Goal: Browse casually

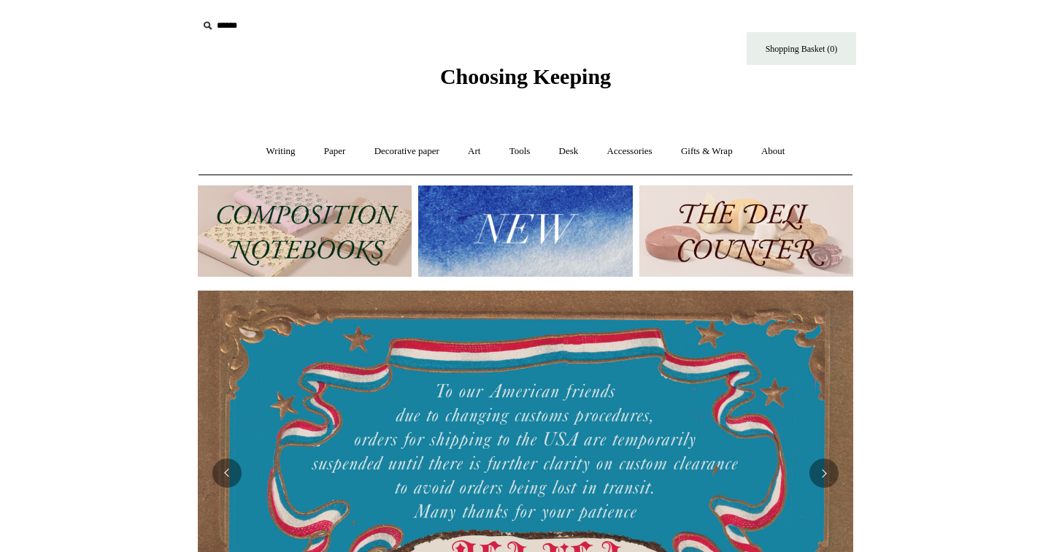
click at [377, 221] on img at bounding box center [305, 230] width 214 height 91
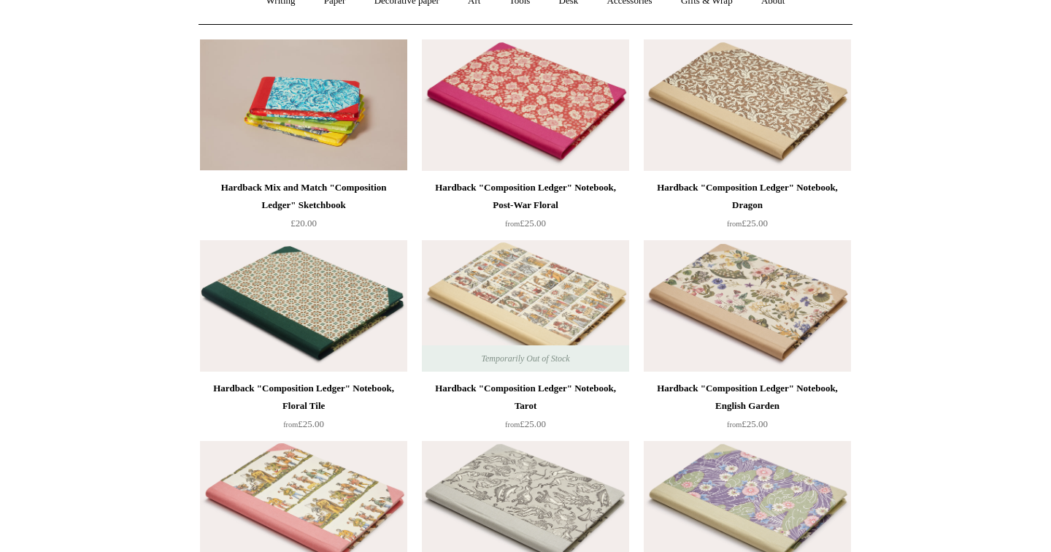
scroll to position [161, 0]
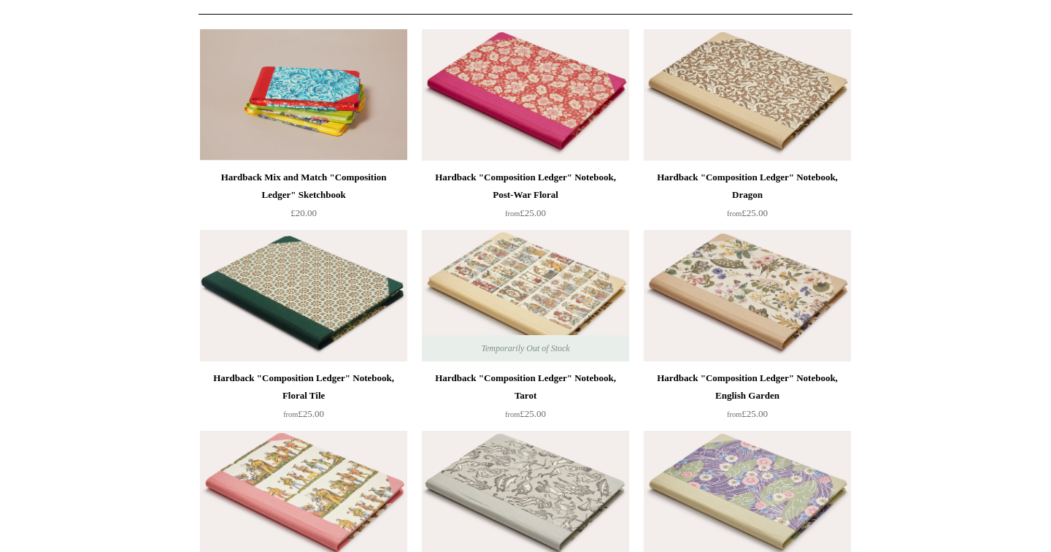
click at [377, 221] on div "Hardback Mix and Match "Composition Ledger" Sketchbook £20.00" at bounding box center [303, 199] width 207 height 60
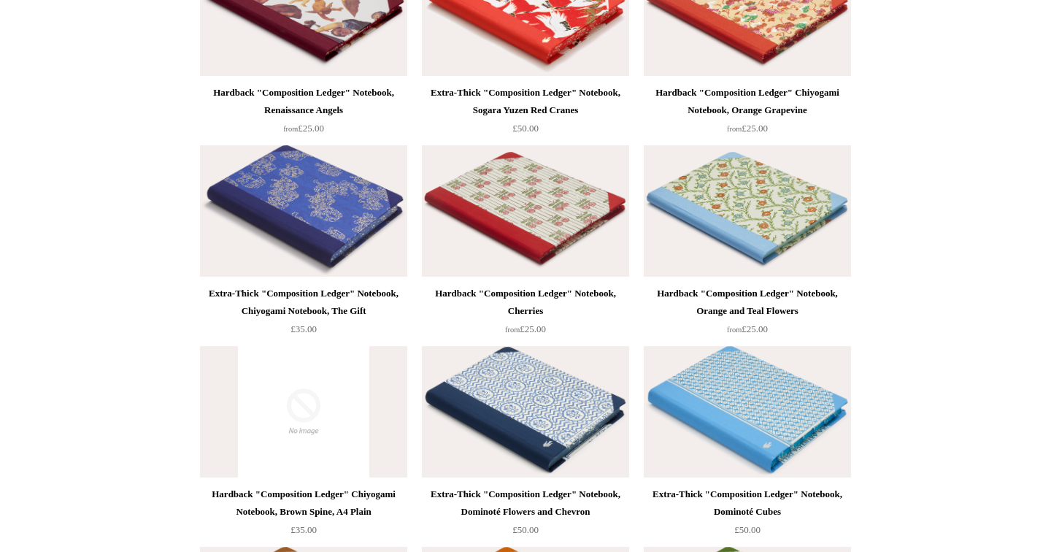
scroll to position [2521, 0]
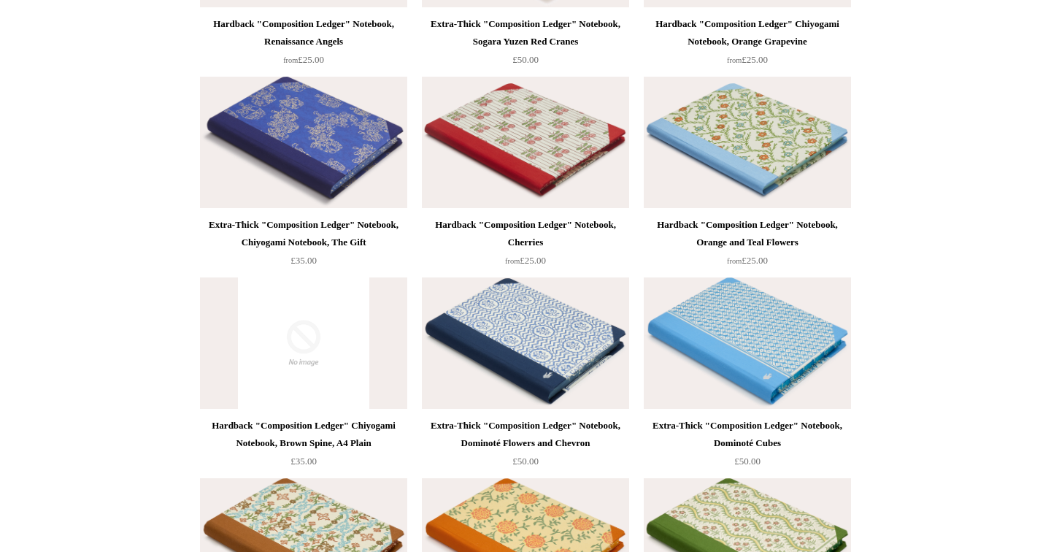
click at [505, 145] on img at bounding box center [525, 142] width 207 height 131
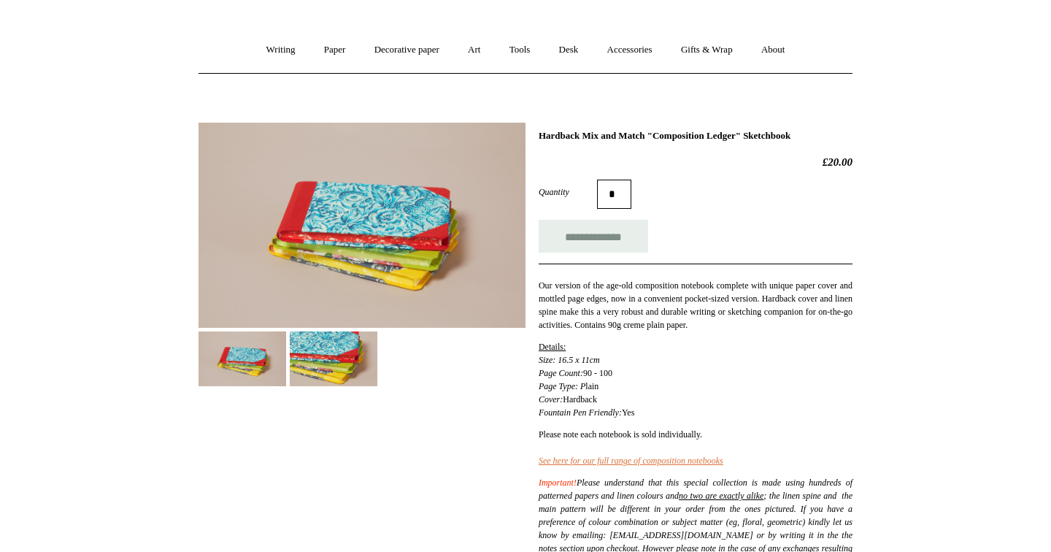
scroll to position [149, 0]
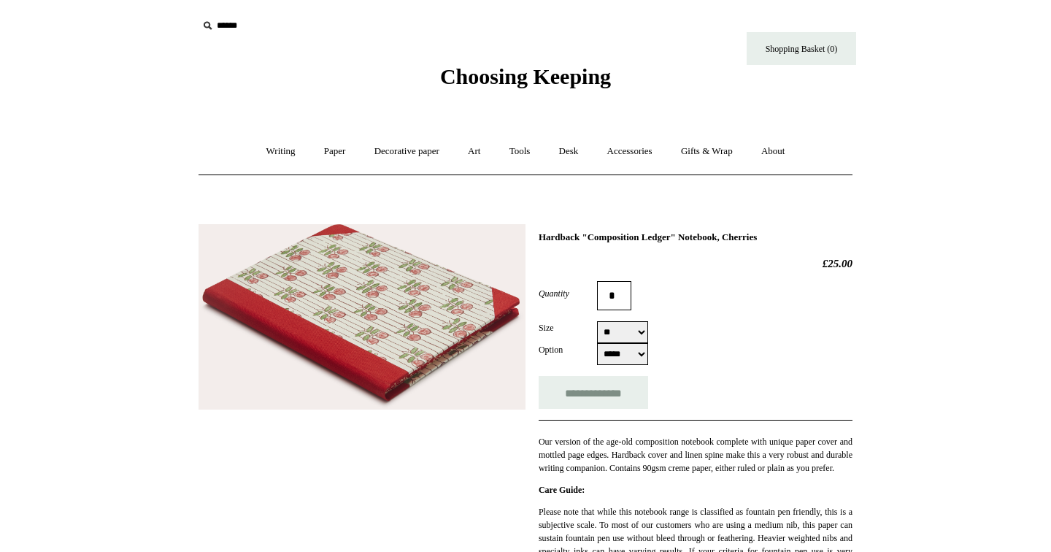
click at [369, 318] on img at bounding box center [361, 316] width 327 height 185
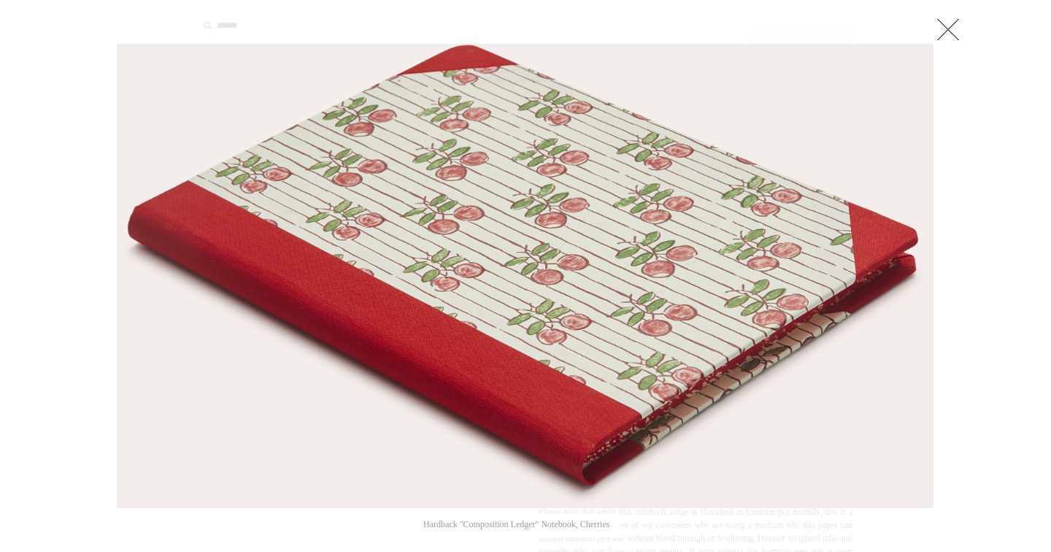
click at [369, 316] on img at bounding box center [524, 276] width 815 height 463
click at [955, 43] on link at bounding box center [947, 29] width 29 height 29
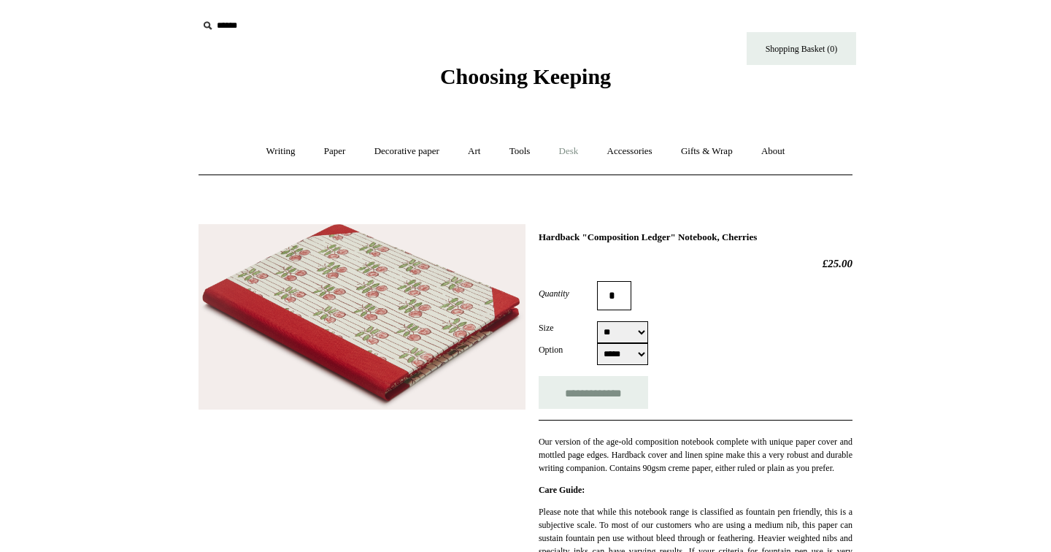
click at [579, 151] on link "Desk +" at bounding box center [569, 151] width 46 height 39
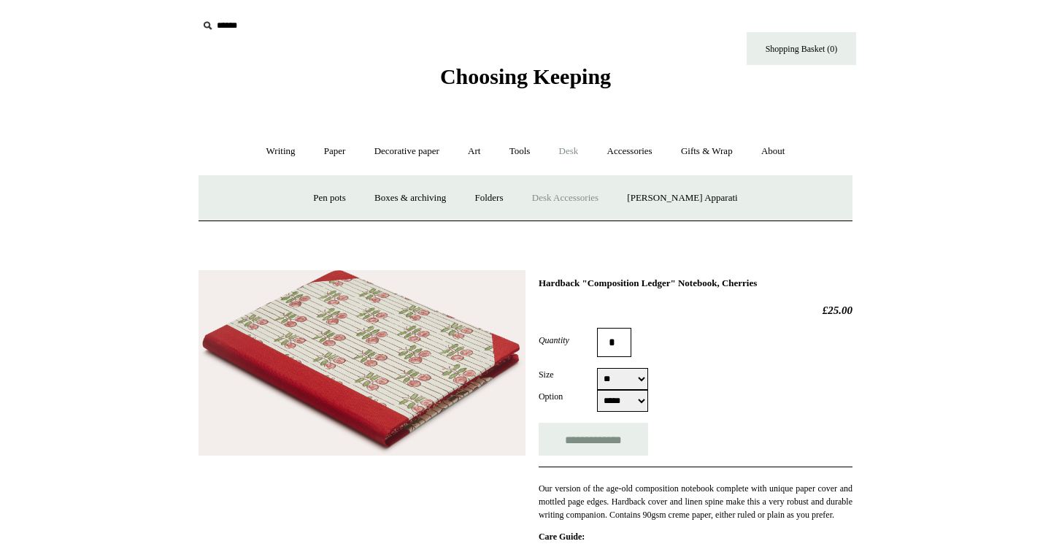
click at [600, 196] on link "Desk Accessories" at bounding box center [565, 198] width 93 height 39
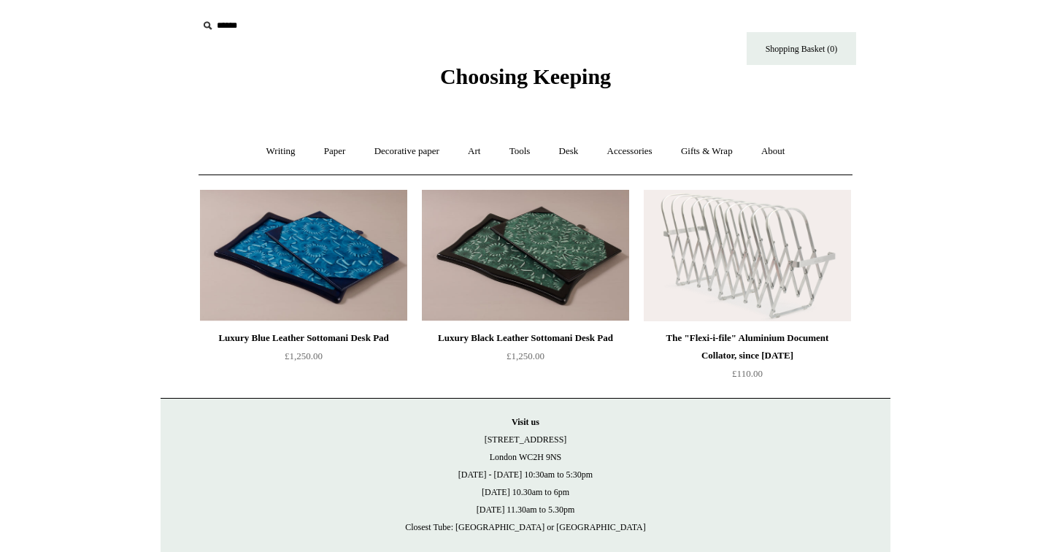
scroll to position [74, 0]
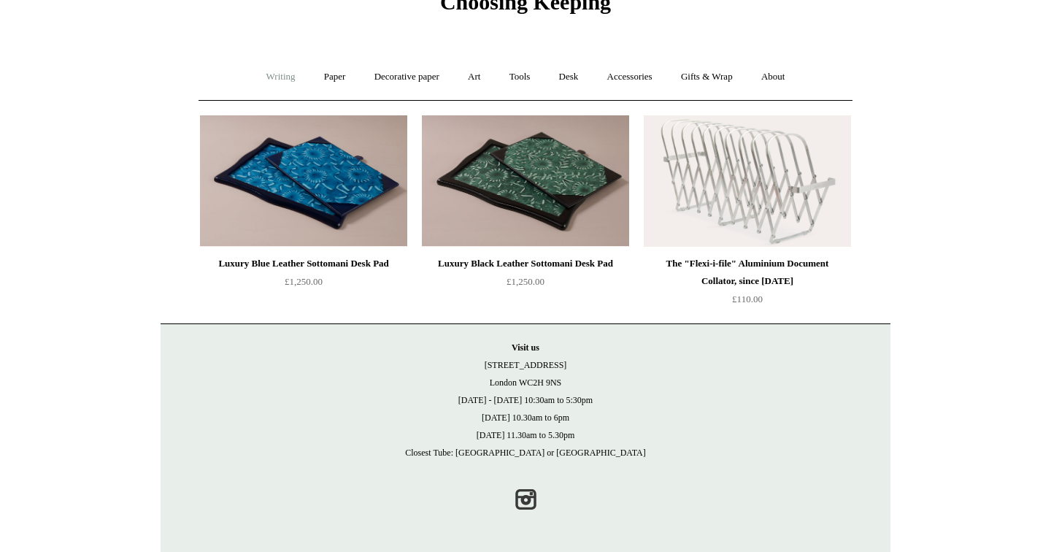
click at [271, 77] on link "Writing +" at bounding box center [280, 77] width 55 height 39
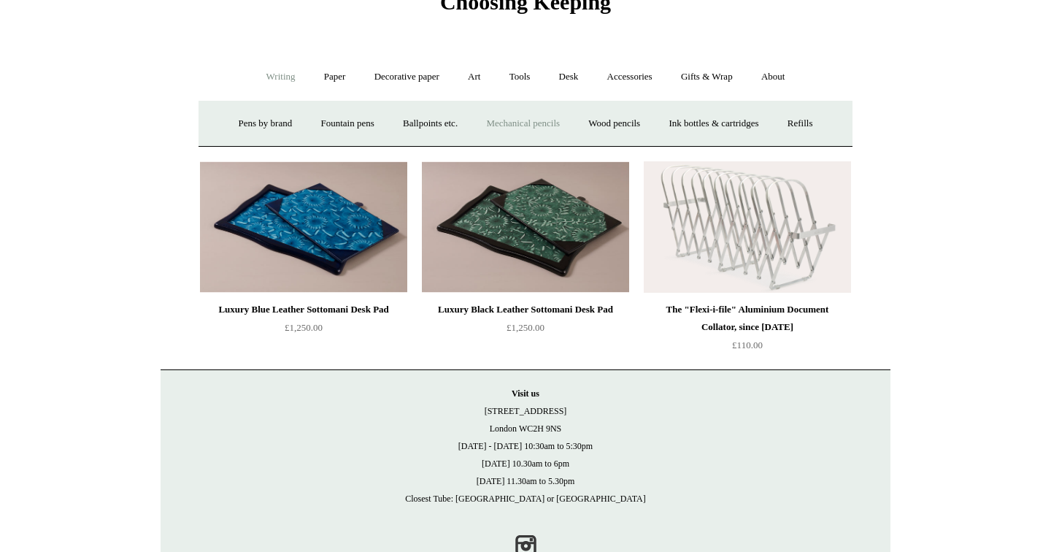
click at [493, 114] on link "Mechanical pencils +" at bounding box center [523, 123] width 100 height 39
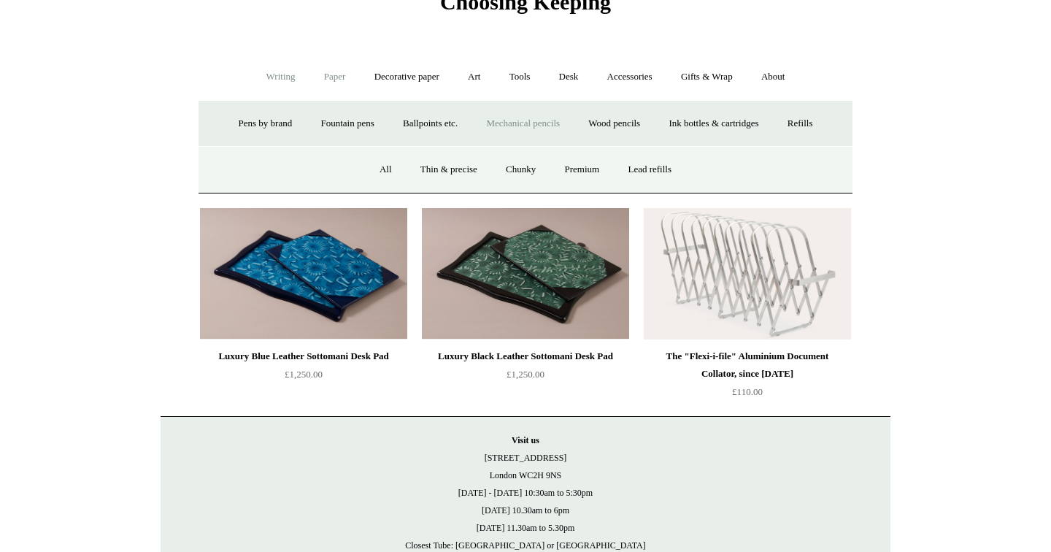
click at [324, 80] on link "Paper +" at bounding box center [335, 77] width 48 height 39
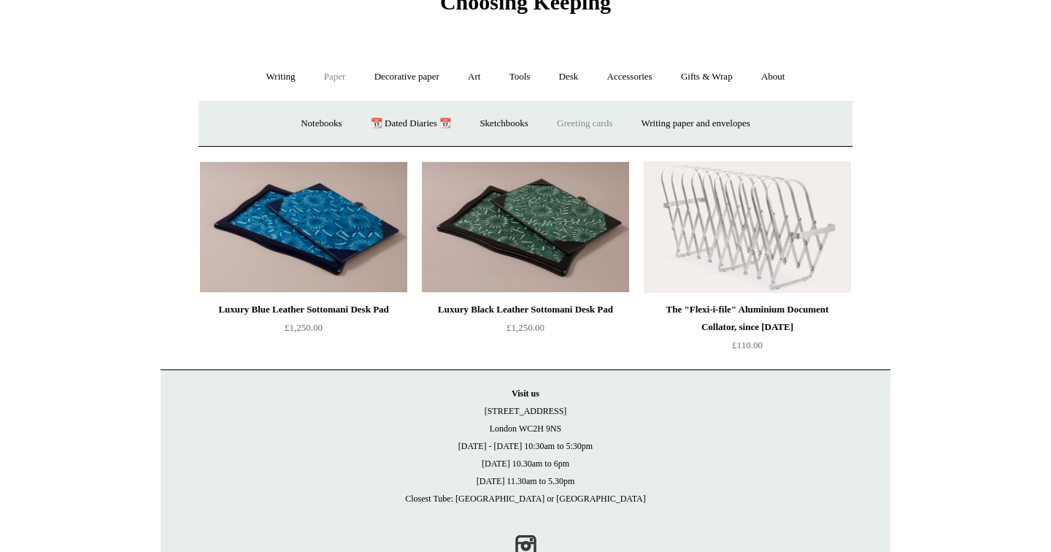
click at [590, 124] on link "Greeting cards +" at bounding box center [585, 123] width 82 height 39
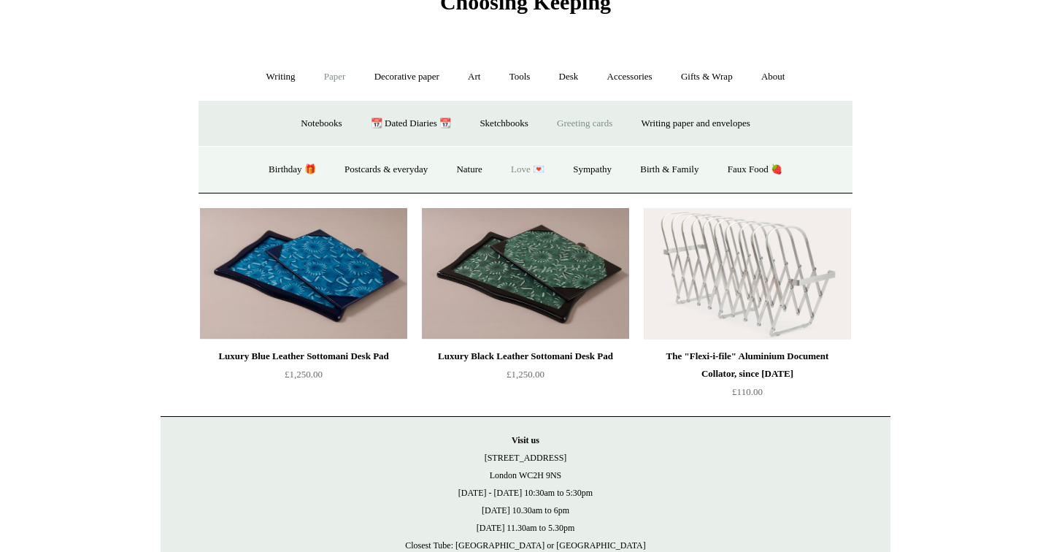
click at [522, 167] on link "Love 💌" at bounding box center [528, 169] width 60 height 39
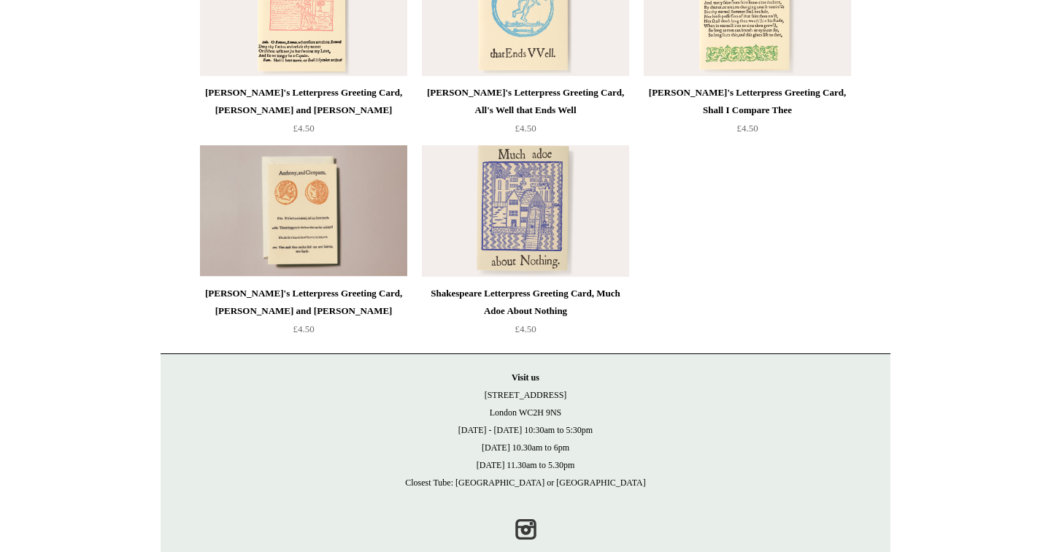
scroll to position [1479, 0]
